Goal: Browse casually

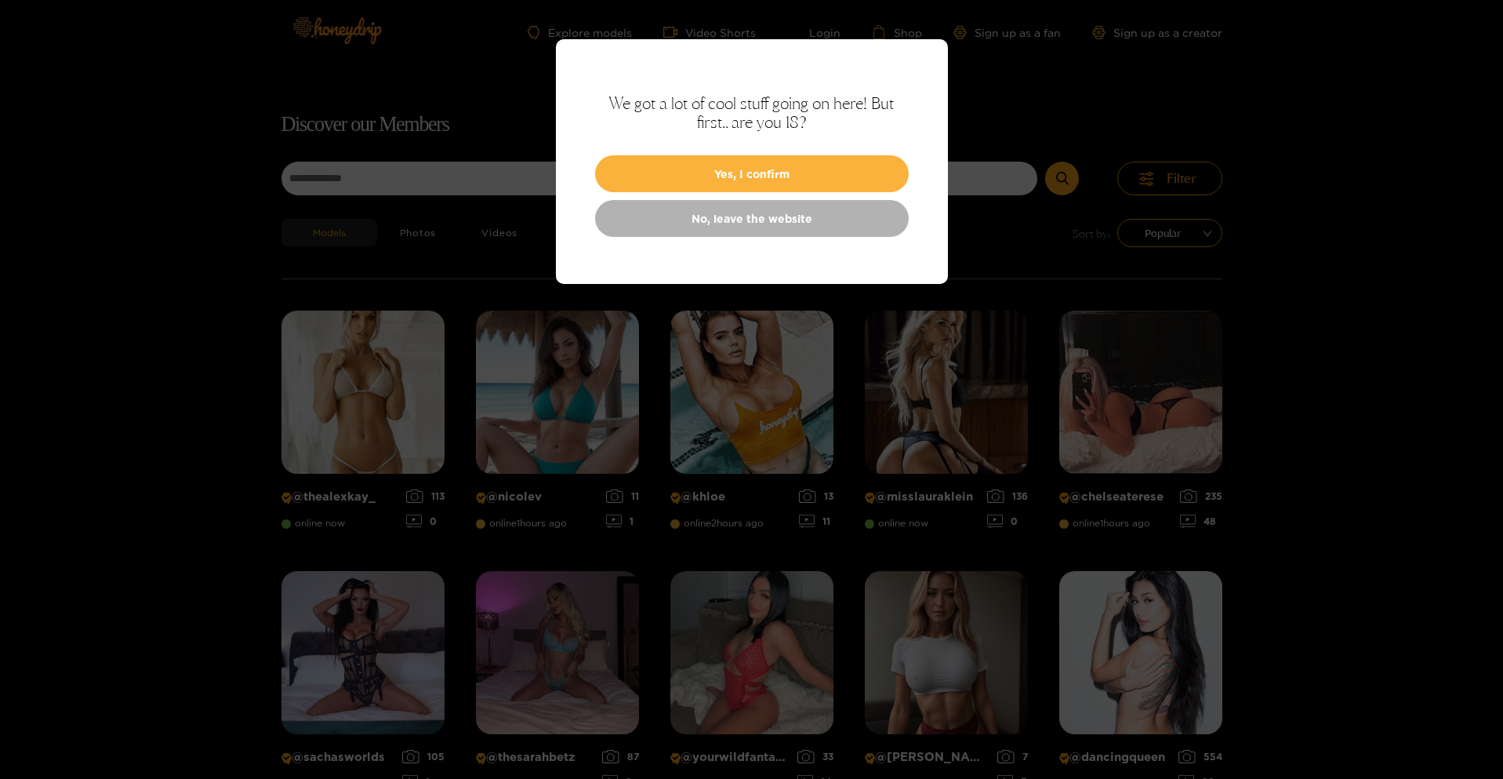
scroll to position [100, 0]
